Goal: Task Accomplishment & Management: Complete application form

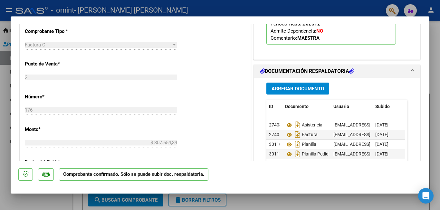
scroll to position [322, 0]
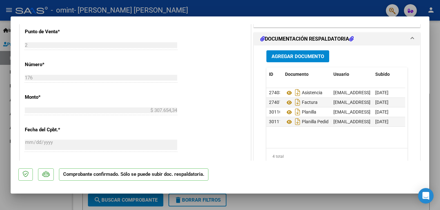
drag, startPoint x: 366, startPoint y: 92, endPoint x: 292, endPoint y: 54, distance: 83.5
click at [292, 54] on span "Agregar Documento" at bounding box center [297, 56] width 52 height 6
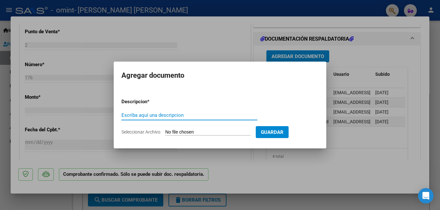
click at [174, 117] on input "Escriba aquí una descripcion" at bounding box center [189, 115] width 136 height 6
type input "ASISTENCIA CORRESPONDIENTE"
click at [216, 133] on input "Seleccionar Archivo" at bounding box center [207, 132] width 85 height 6
type input "C:\fakepath\CamScanner [DATE] 08.47 (1).pdf"
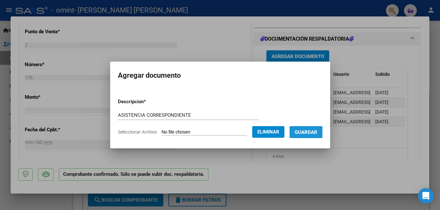
click at [312, 126] on button "Guardar" at bounding box center [305, 132] width 33 height 12
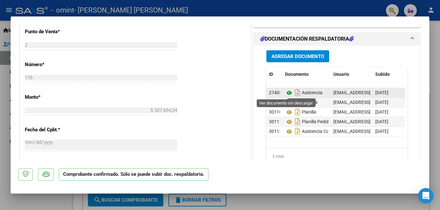
click at [285, 94] on icon at bounding box center [289, 93] width 8 height 8
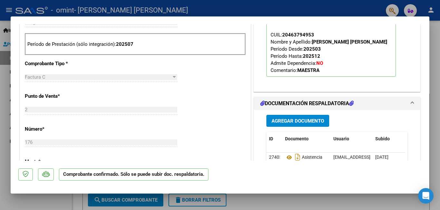
scroll to position [290, 0]
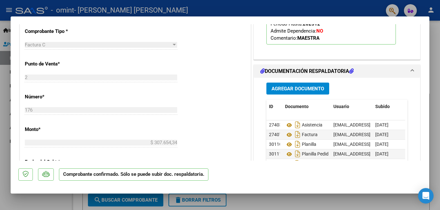
click at [302, 89] on span "Agregar Documento" at bounding box center [297, 89] width 52 height 6
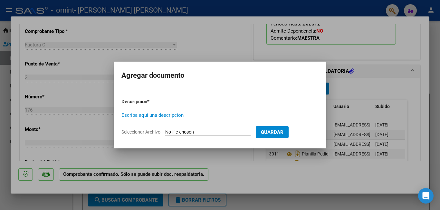
click at [229, 114] on input "Escriba aquí una descripcion" at bounding box center [189, 115] width 136 height 6
type input "planilla"
click at [230, 133] on input "Seleccionar Archivo" at bounding box center [207, 132] width 85 height 6
click at [229, 133] on input "Seleccionar Archivo" at bounding box center [207, 132] width 85 height 6
type input "C:\fakepath\CamScanner 8-10-25 08.47 (7).pdf"
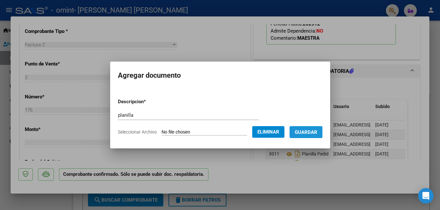
click at [314, 130] on span "Guardar" at bounding box center [306, 132] width 23 height 6
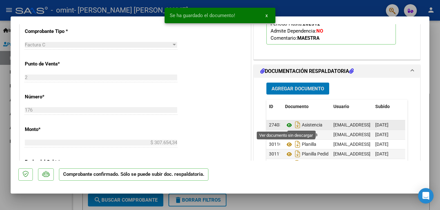
click at [286, 126] on icon at bounding box center [289, 125] width 8 height 8
